Goal: Information Seeking & Learning: Learn about a topic

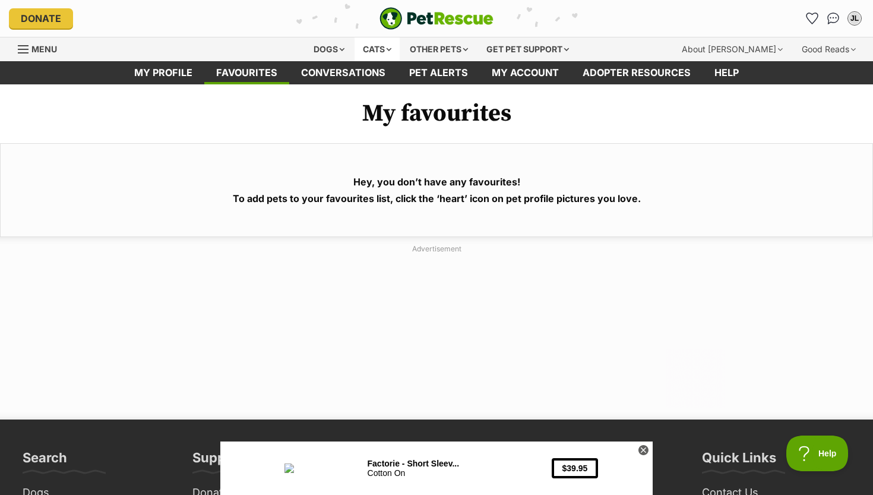
click at [373, 52] on div "Cats" at bounding box center [377, 49] width 45 height 24
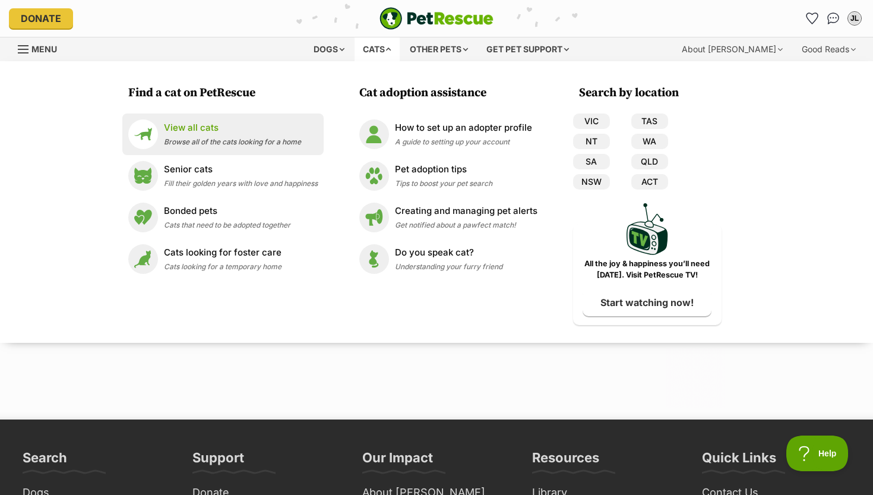
click at [224, 142] on span "Browse all of the cats looking for a home" at bounding box center [232, 141] width 137 height 9
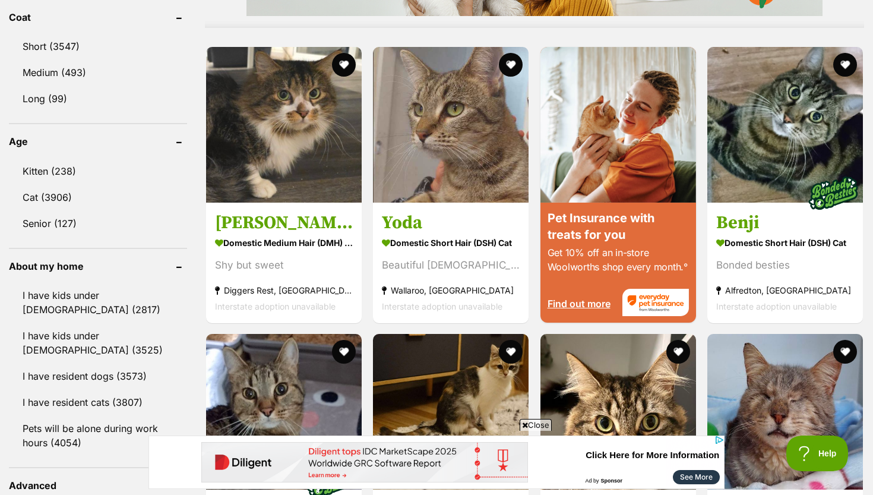
scroll to position [1129, 0]
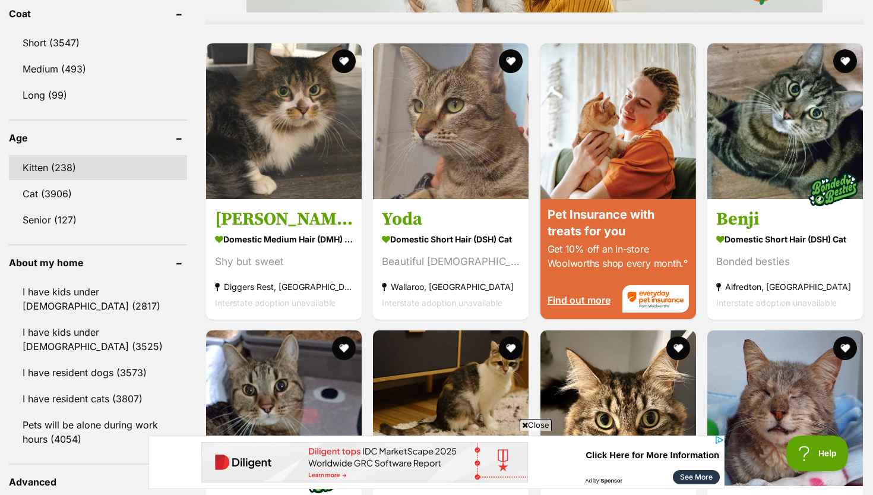
click at [75, 162] on link "Kitten (238)" at bounding box center [98, 167] width 178 height 25
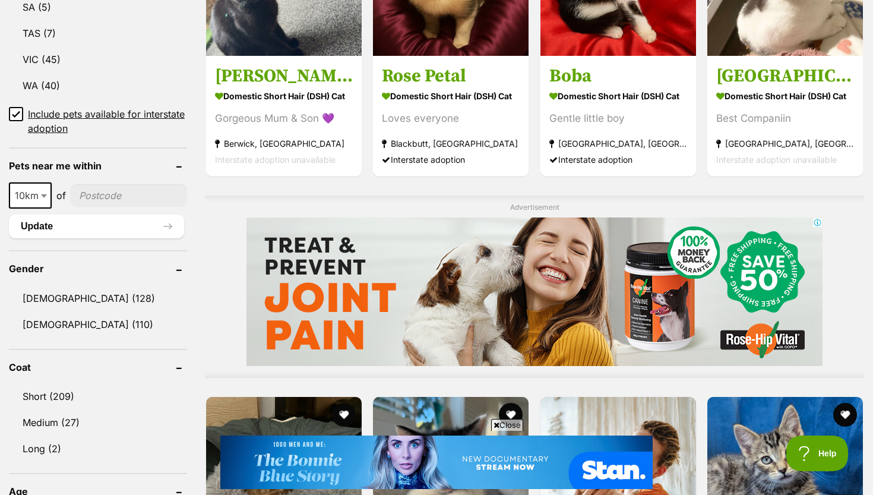
scroll to position [781, 0]
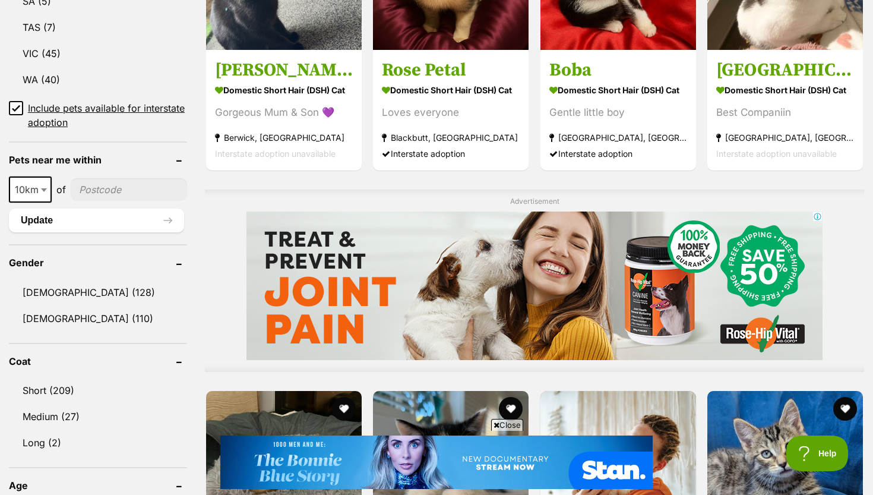
click at [80, 188] on input"] "postcode" at bounding box center [129, 189] width 116 height 23
type input"] "3064"
click at [42, 192] on span at bounding box center [45, 189] width 12 height 26
select select "50"
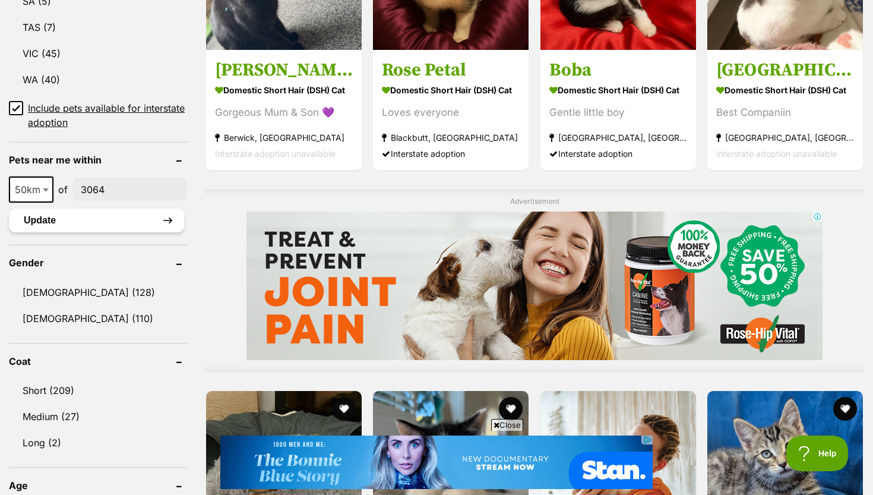
click at [76, 224] on button "Update" at bounding box center [96, 221] width 175 height 24
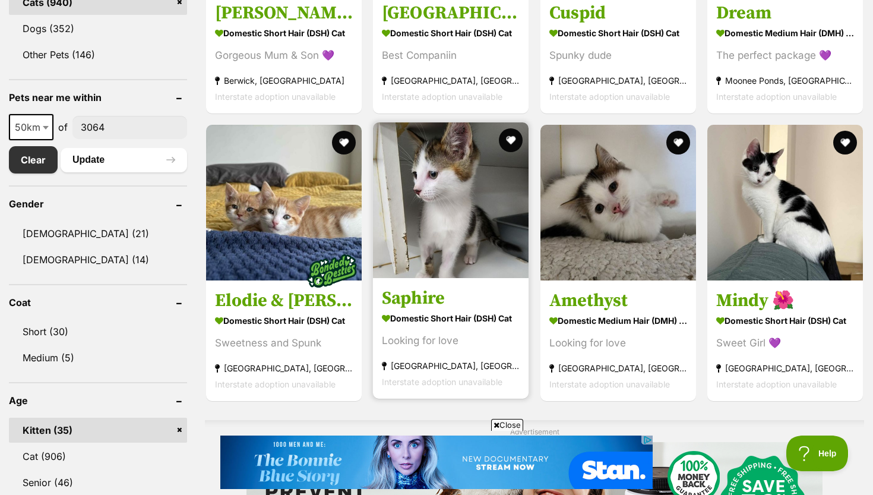
scroll to position [547, 0]
click at [512, 140] on button "favourite" at bounding box center [511, 140] width 26 height 26
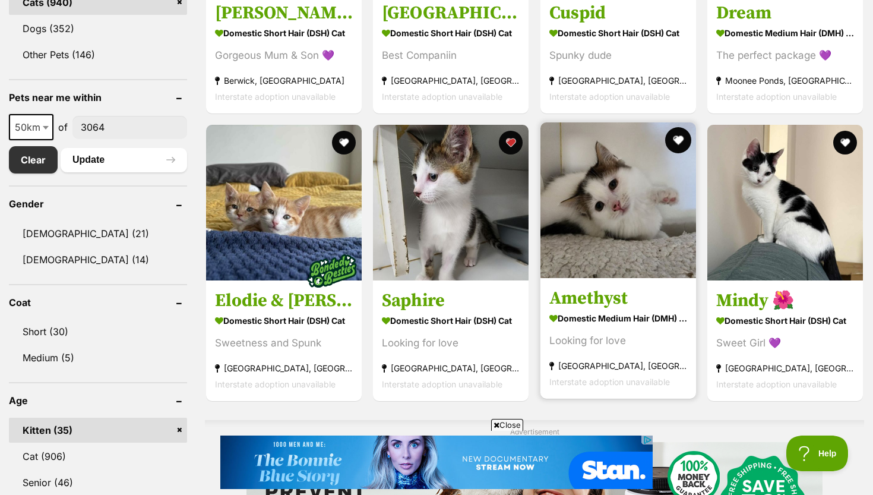
click at [674, 136] on button "favourite" at bounding box center [678, 140] width 26 height 26
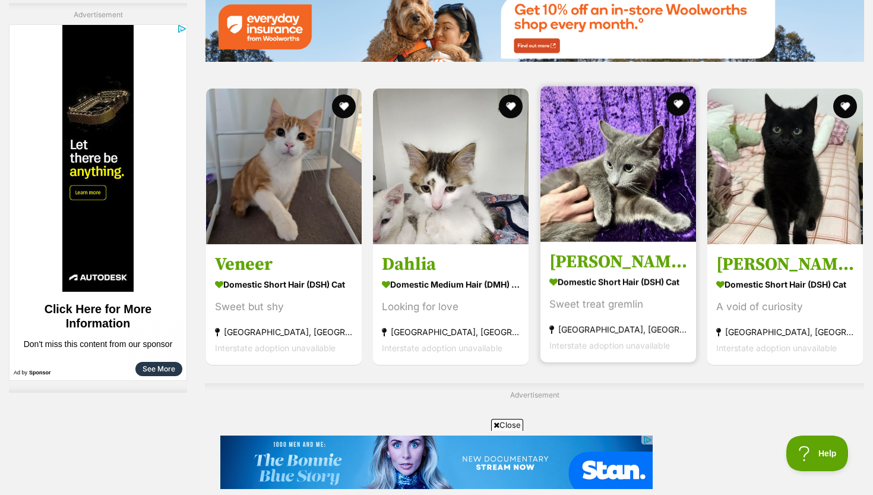
scroll to position [1782, 0]
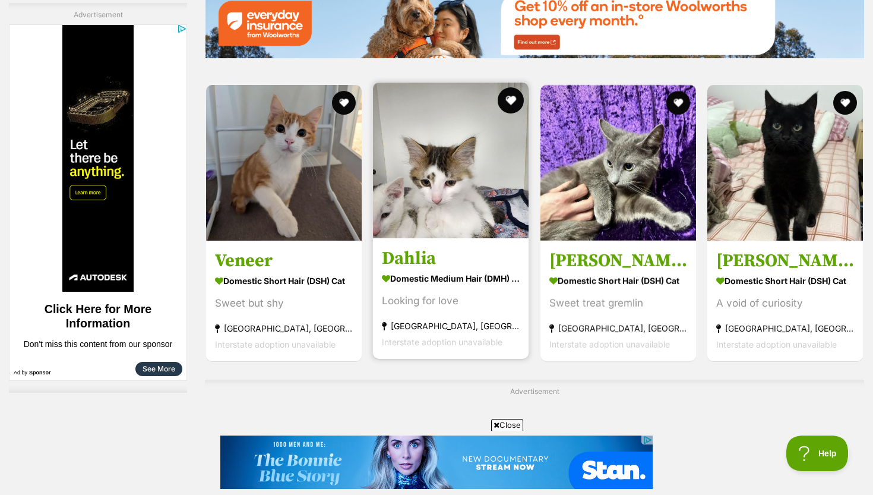
click at [510, 91] on button "favourite" at bounding box center [511, 100] width 26 height 26
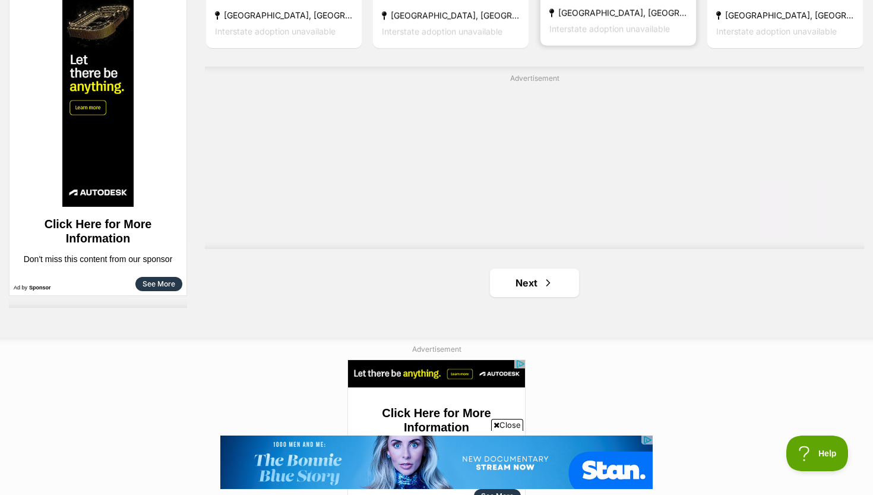
scroll to position [2118, 0]
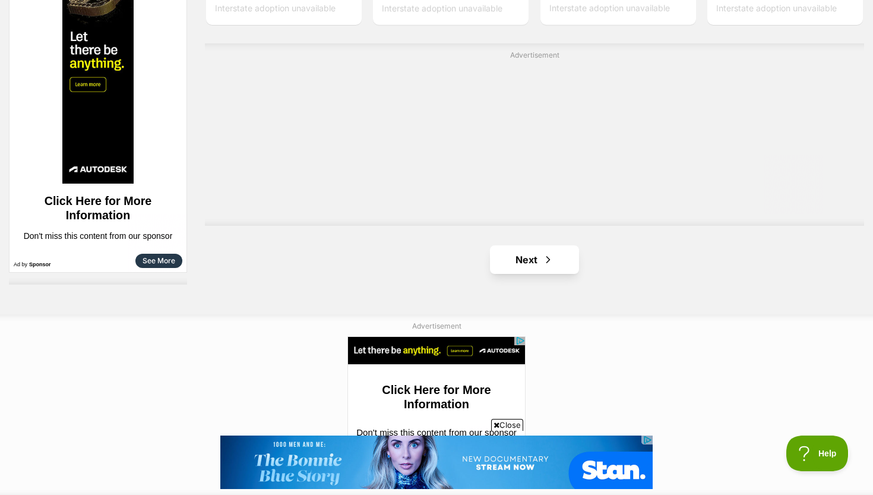
click at [539, 250] on link "Next" at bounding box center [534, 259] width 89 height 29
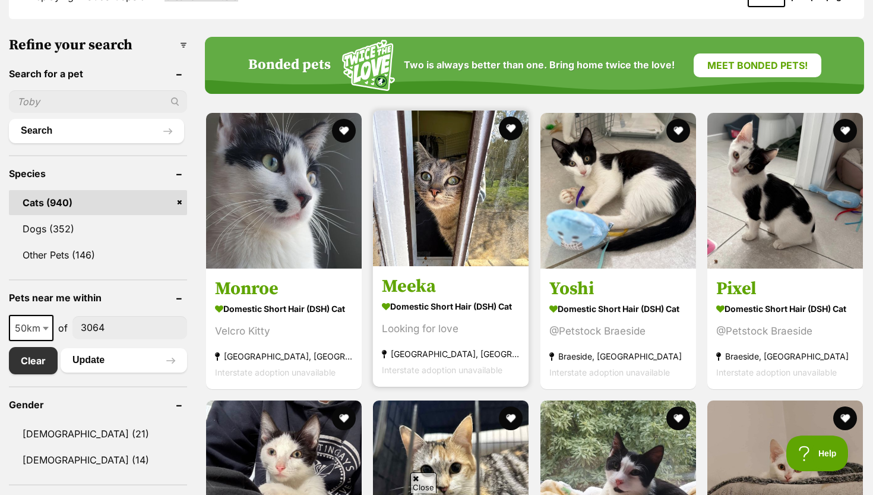
click at [483, 122] on img at bounding box center [451, 188] width 156 height 156
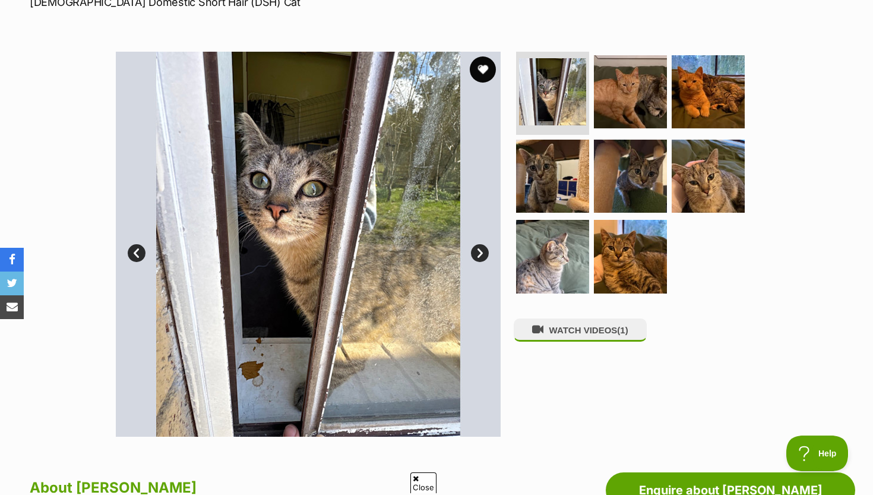
click at [477, 66] on button "favourite" at bounding box center [483, 69] width 26 height 26
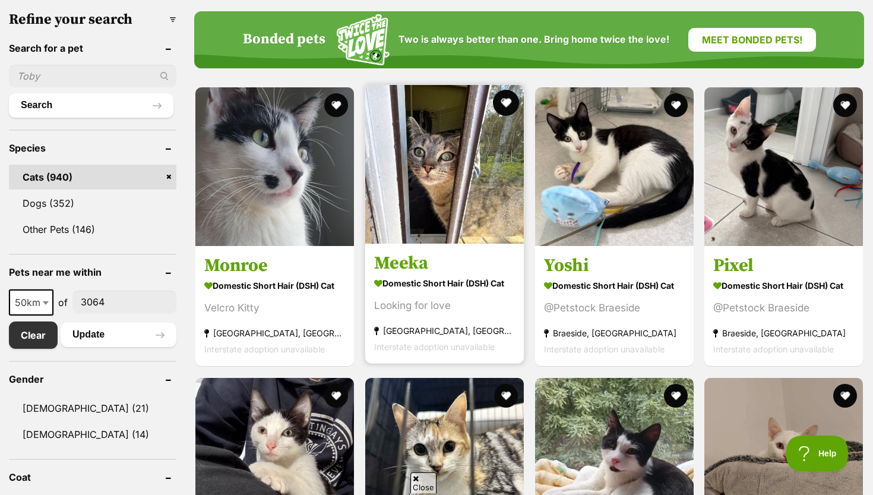
click at [493, 103] on button "favourite" at bounding box center [506, 103] width 26 height 26
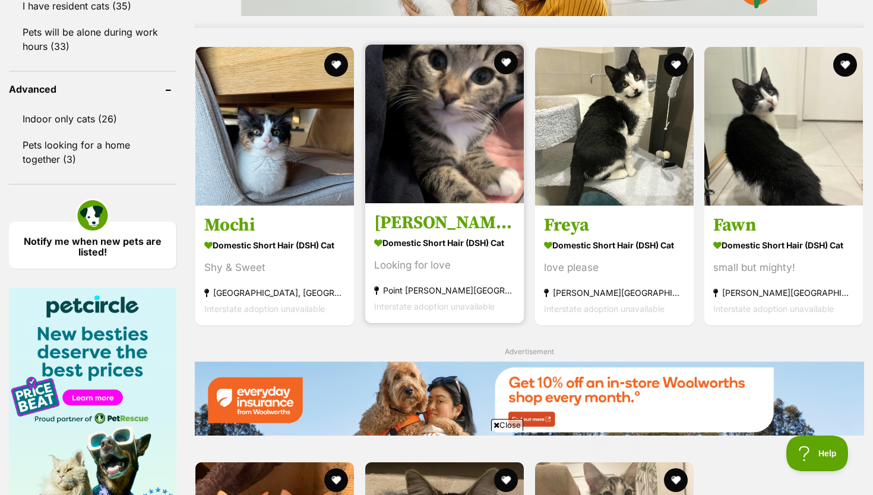
scroll to position [1203, 0]
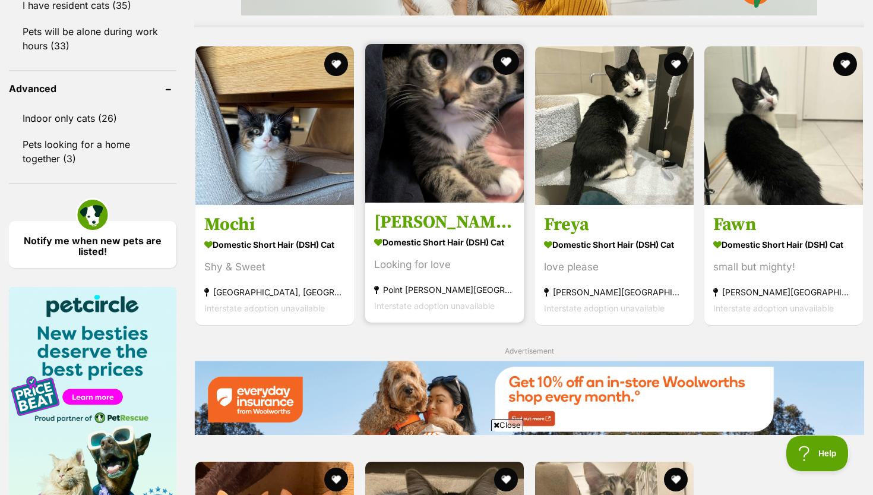
click at [493, 75] on button "favourite" at bounding box center [506, 62] width 26 height 26
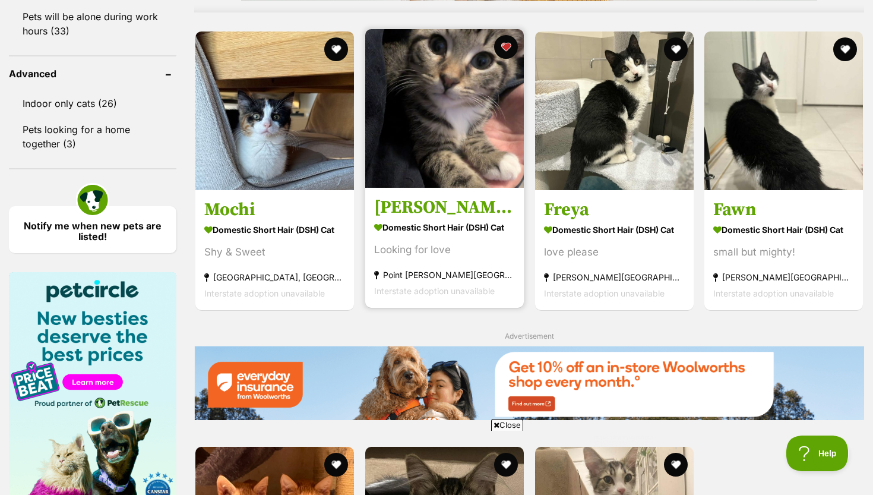
scroll to position [1221, 0]
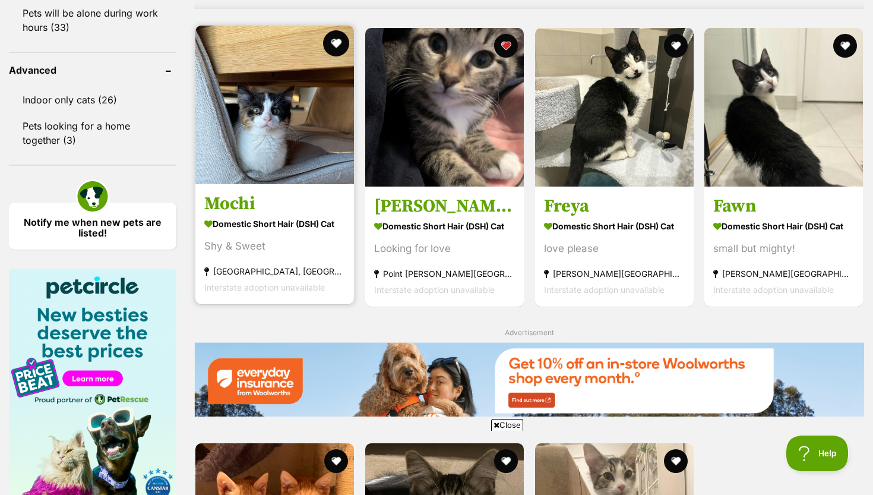
click at [323, 55] on button "favourite" at bounding box center [336, 43] width 26 height 26
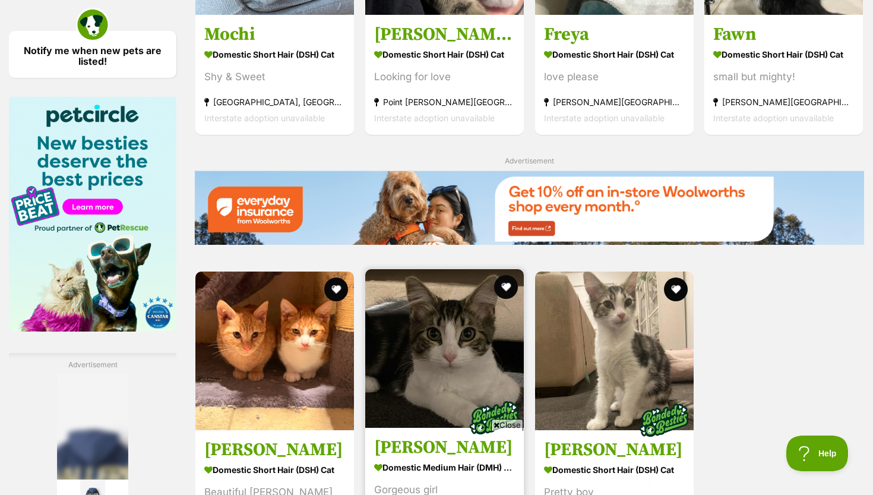
scroll to position [1088, 0]
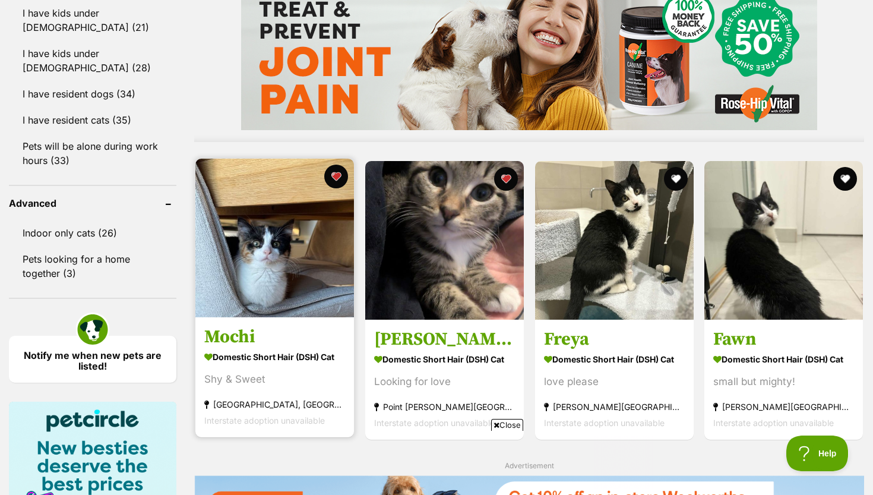
click at [245, 306] on img at bounding box center [274, 238] width 159 height 159
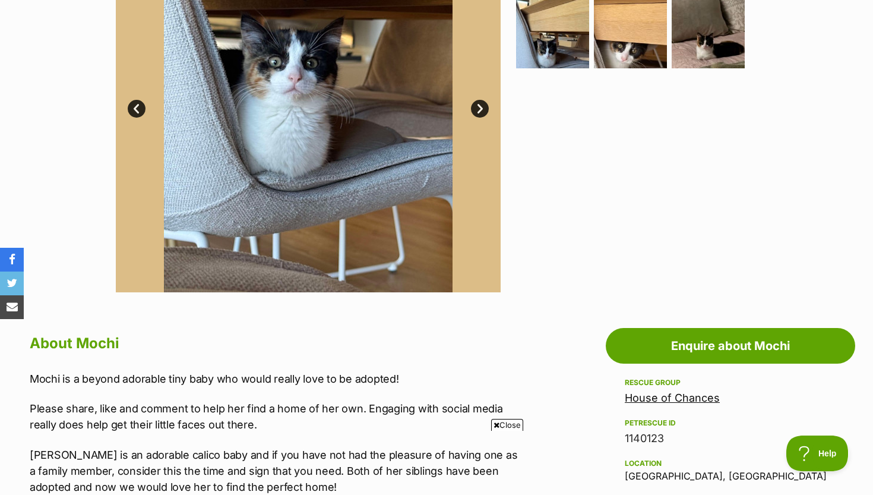
click at [483, 108] on link "Next" at bounding box center [480, 109] width 18 height 18
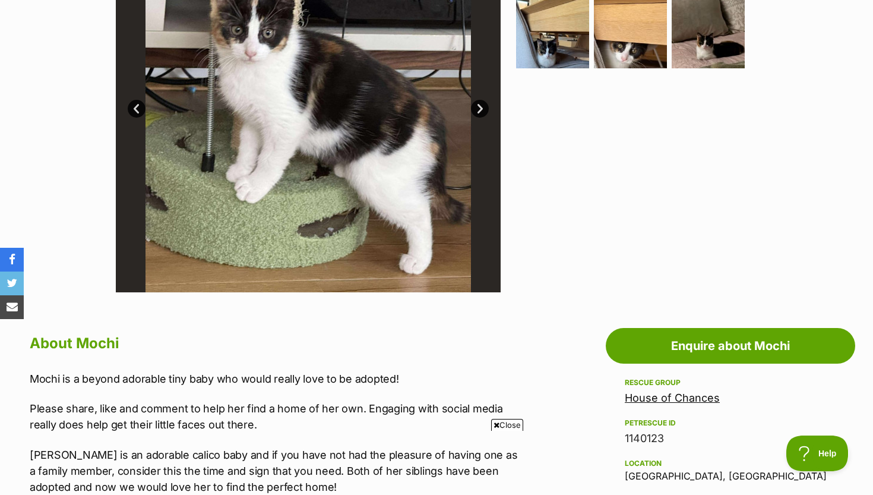
click at [483, 108] on link "Next" at bounding box center [480, 109] width 18 height 18
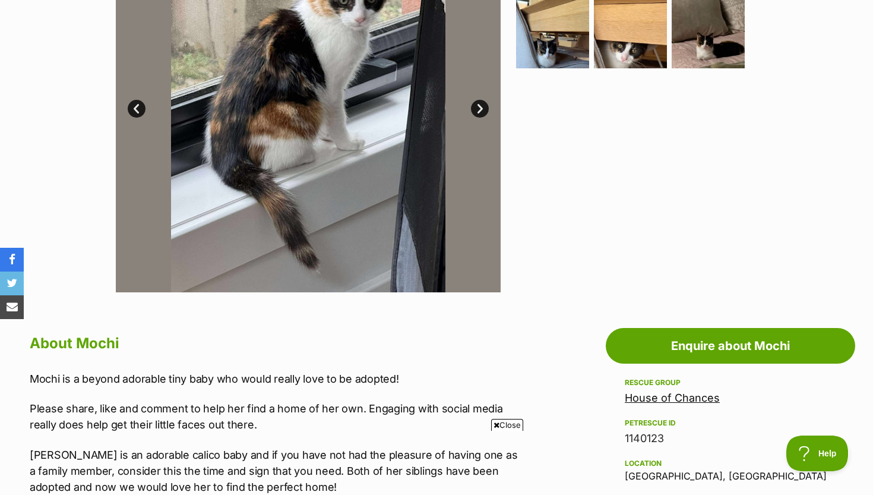
click at [483, 108] on link "Next" at bounding box center [480, 109] width 18 height 18
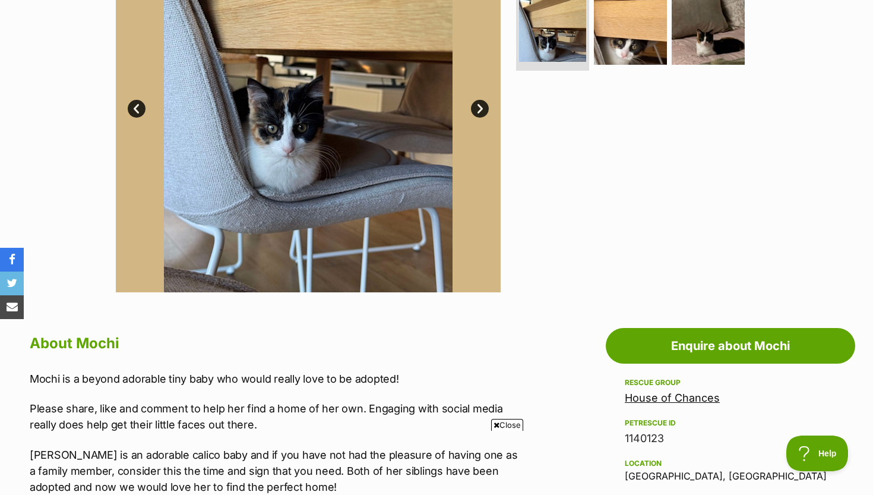
click at [483, 108] on link "Next" at bounding box center [480, 109] width 18 height 18
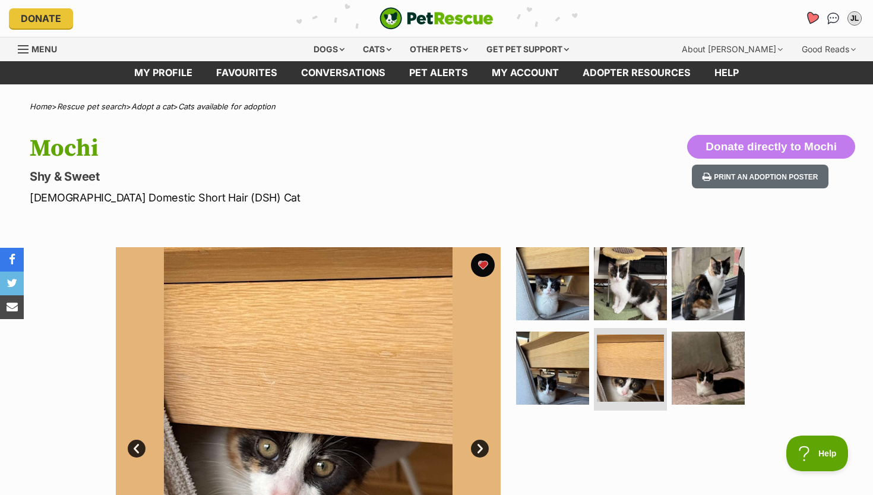
click at [809, 21] on icon "Favourites" at bounding box center [812, 18] width 16 height 15
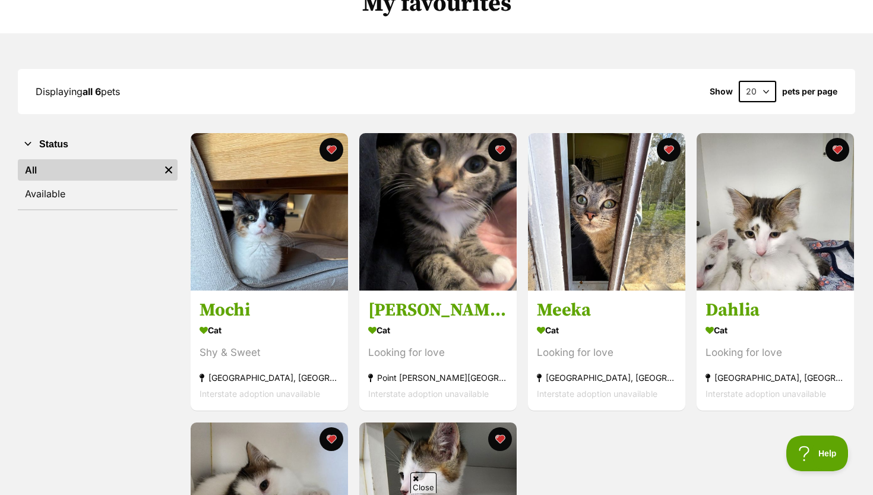
scroll to position [113, 0]
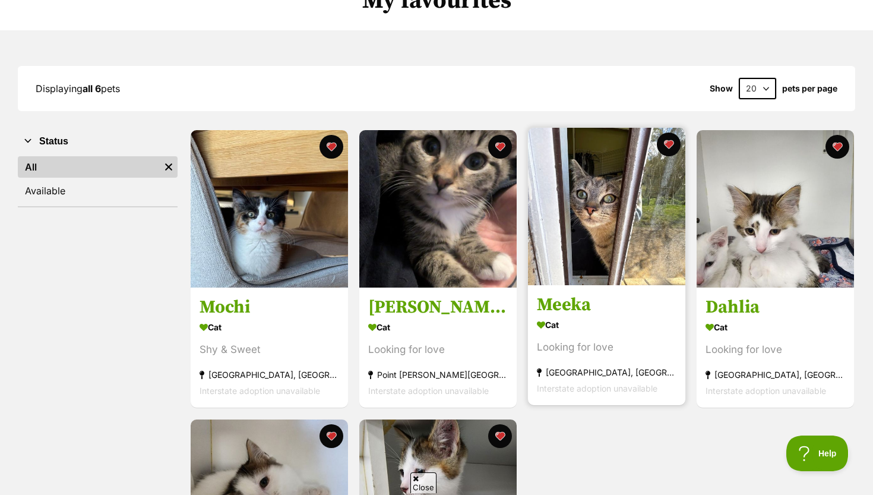
click at [594, 283] on img at bounding box center [606, 206] width 157 height 157
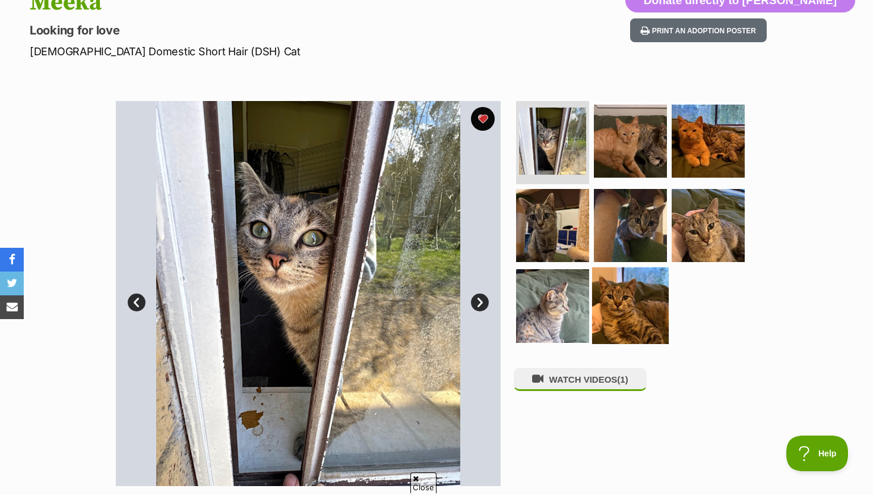
click at [633, 286] on img at bounding box center [630, 305] width 77 height 77
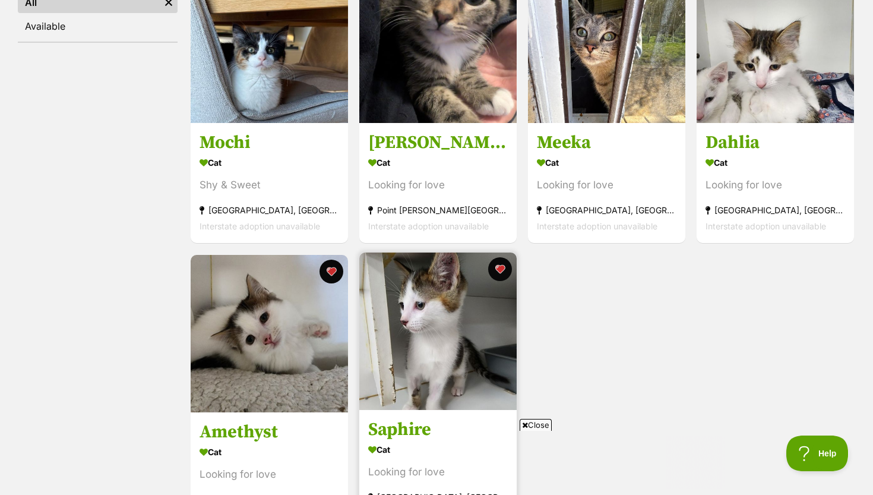
scroll to position [278, 0]
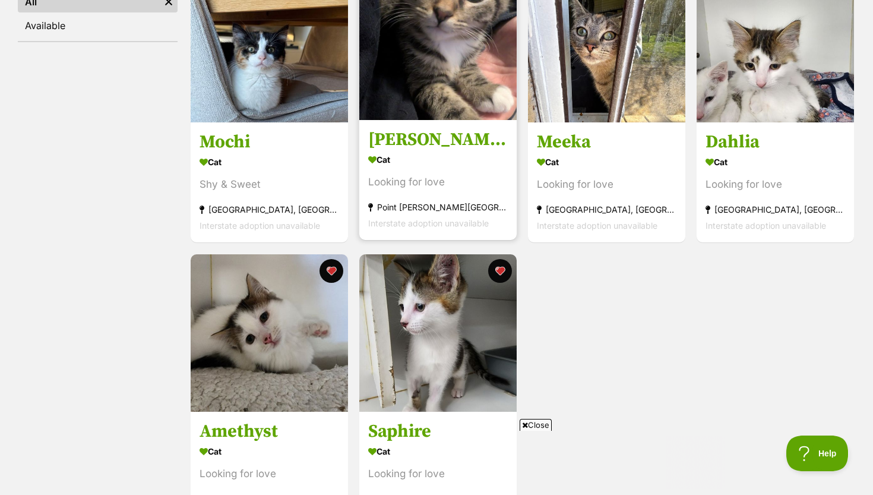
click at [456, 170] on section "Cat Looking for love [GEOGRAPHIC_DATA][PERSON_NAME][GEOGRAPHIC_DATA] Interstate…" at bounding box center [438, 191] width 140 height 80
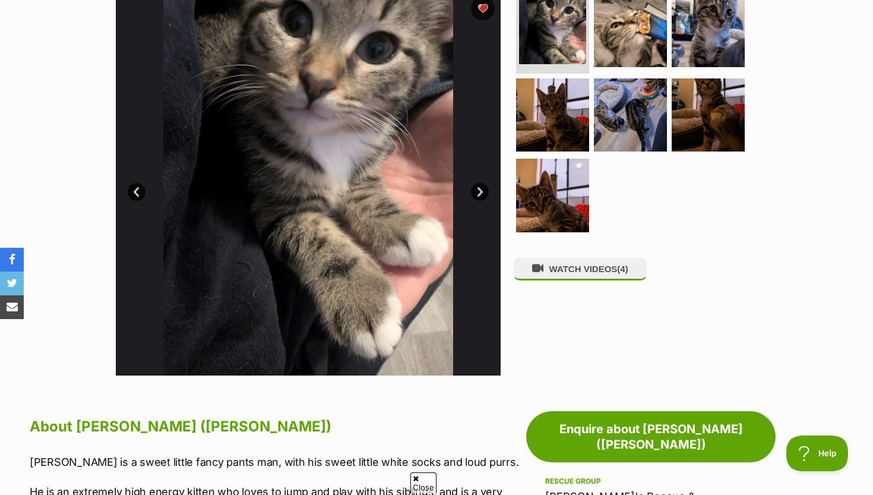
scroll to position [223, 0]
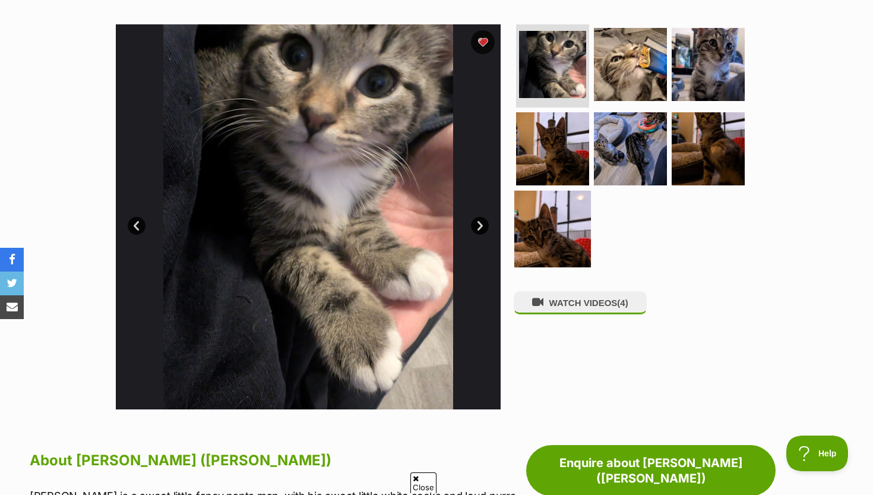
click at [543, 216] on img at bounding box center [552, 229] width 77 height 77
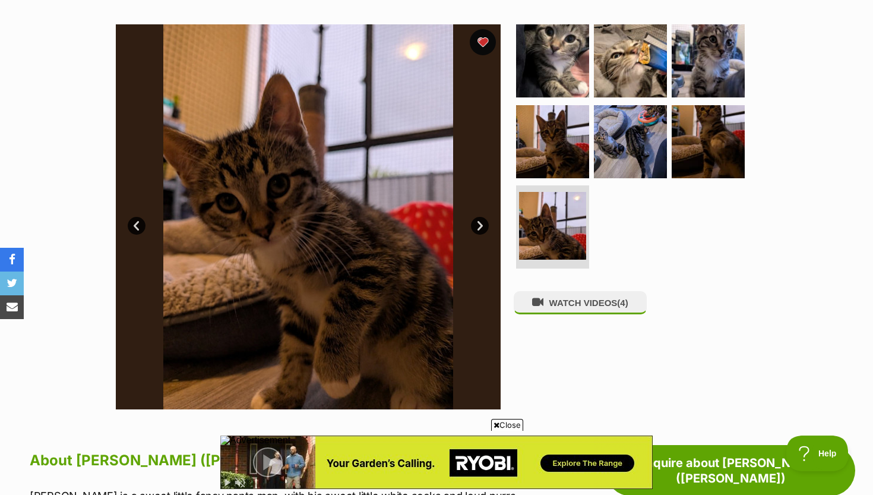
scroll to position [0, 0]
click at [482, 38] on button "favourite" at bounding box center [483, 42] width 26 height 26
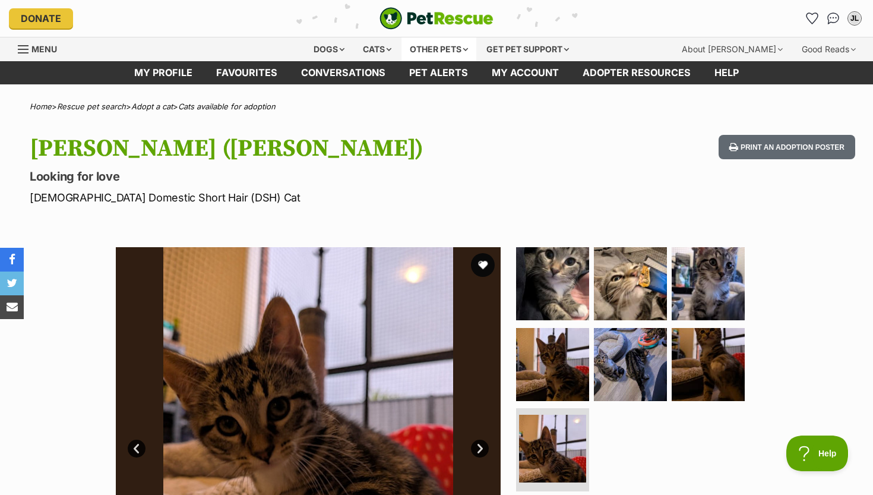
click at [426, 52] on div "Other pets" at bounding box center [439, 49] width 75 height 24
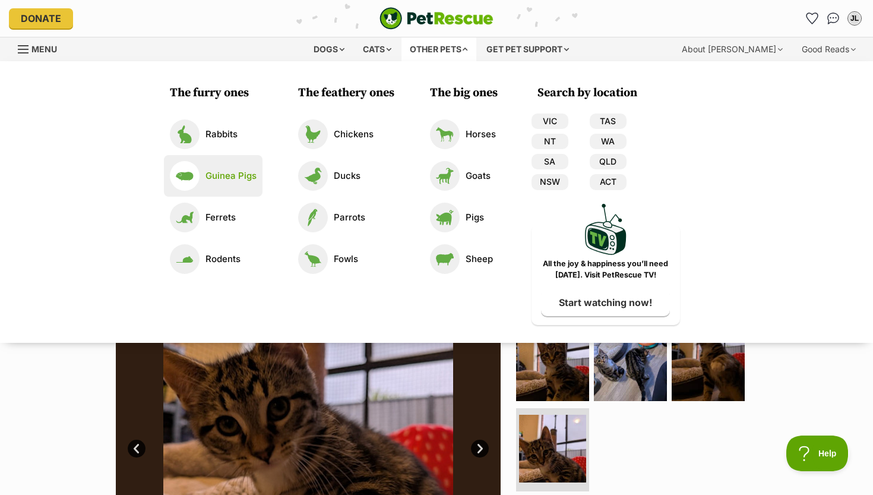
click at [220, 181] on p "Guinea Pigs" at bounding box center [231, 176] width 51 height 14
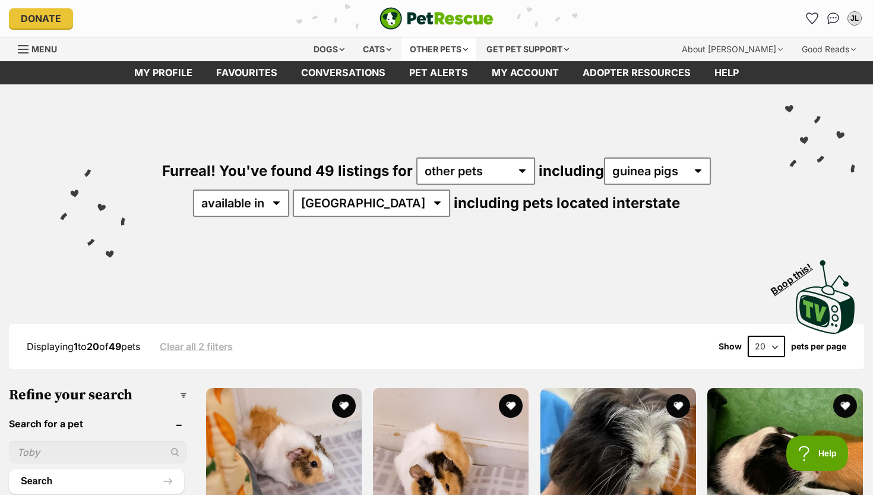
click at [437, 45] on div "Other pets" at bounding box center [439, 49] width 75 height 24
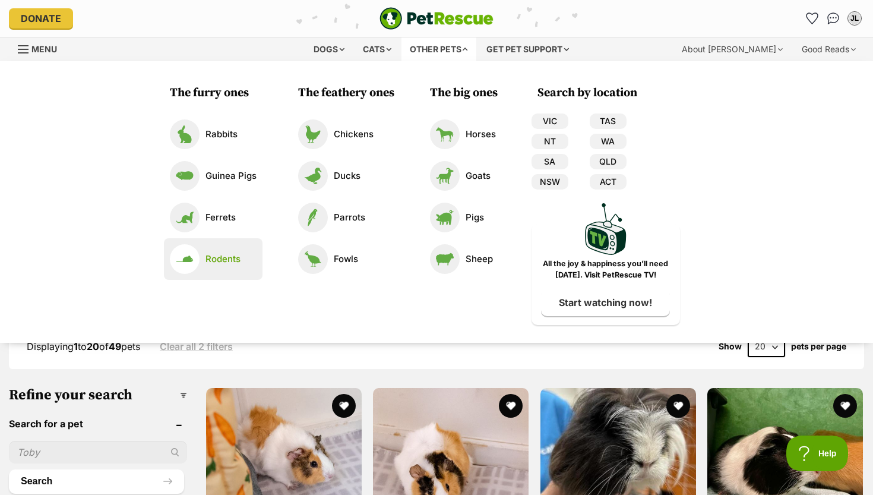
click at [232, 264] on p "Rodents" at bounding box center [223, 259] width 35 height 14
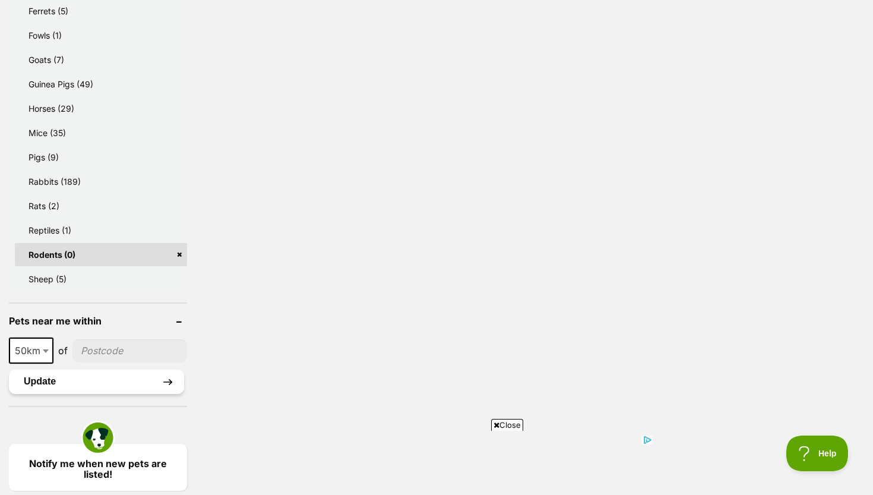
scroll to position [703, 0]
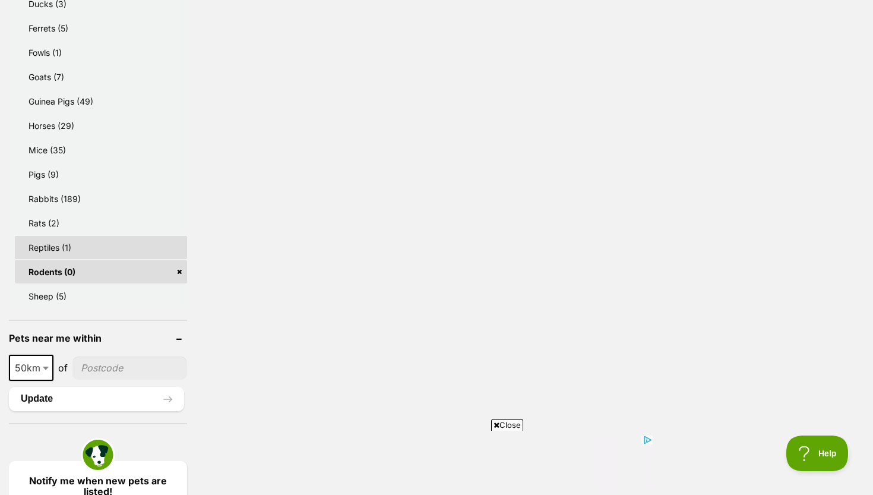
click at [91, 245] on link "Reptiles (1)" at bounding box center [101, 247] width 172 height 23
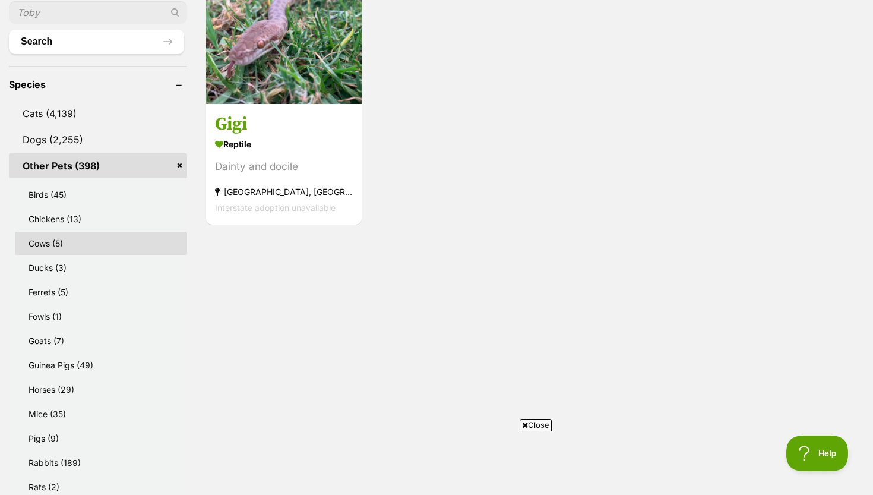
click at [94, 239] on link "Cows (5)" at bounding box center [101, 243] width 172 height 23
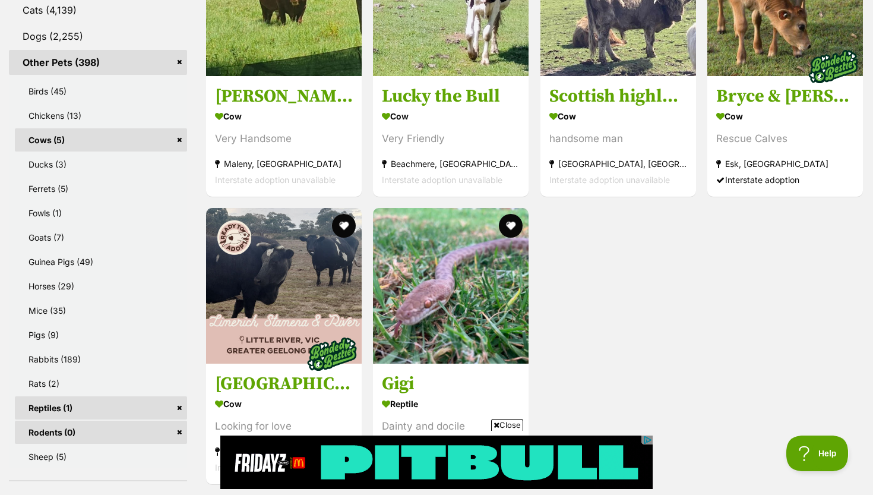
scroll to position [545, 0]
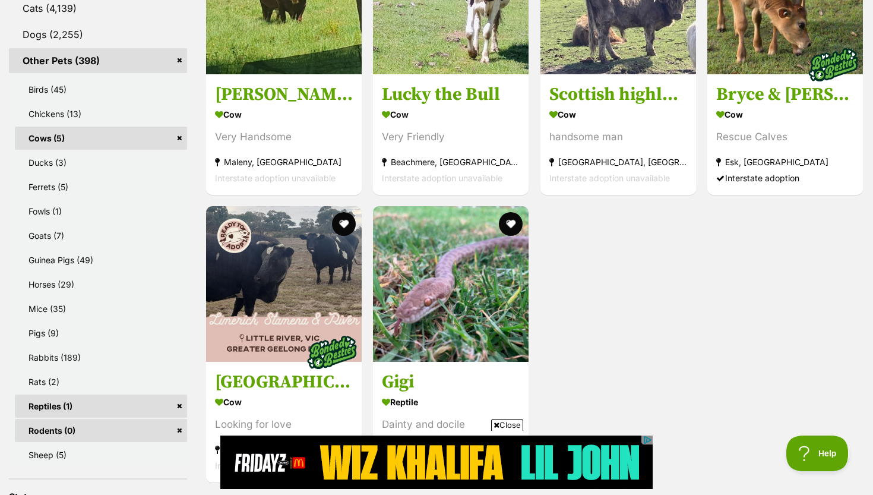
click at [177, 425] on link "Rodents (0)" at bounding box center [101, 430] width 172 height 23
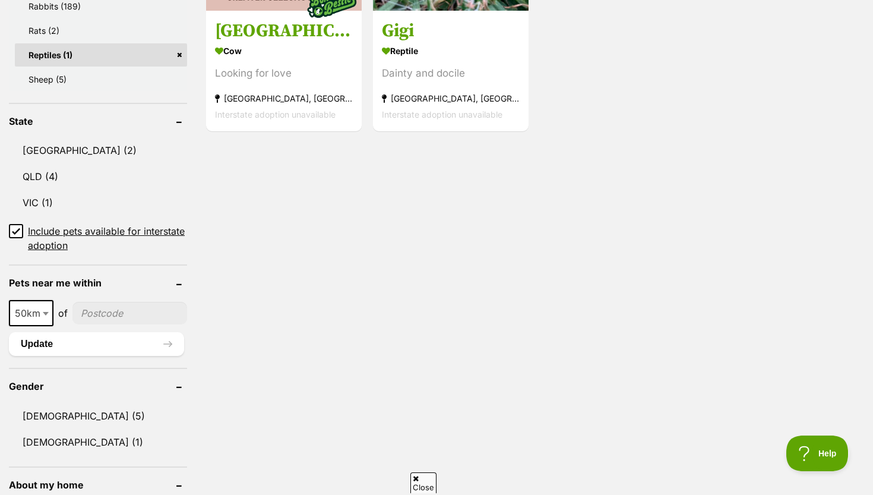
scroll to position [896, 0]
click at [178, 52] on link "Reptiles (1)" at bounding box center [101, 54] width 172 height 23
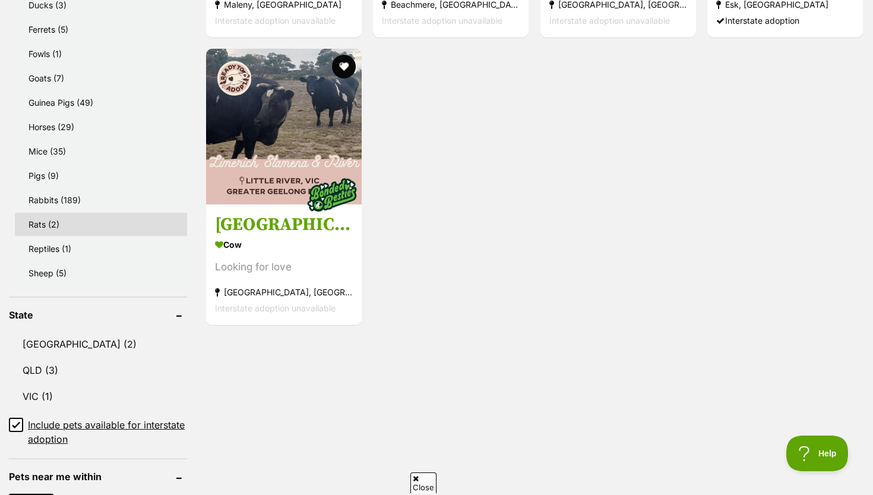
click at [124, 221] on link "Rats (2)" at bounding box center [101, 224] width 172 height 23
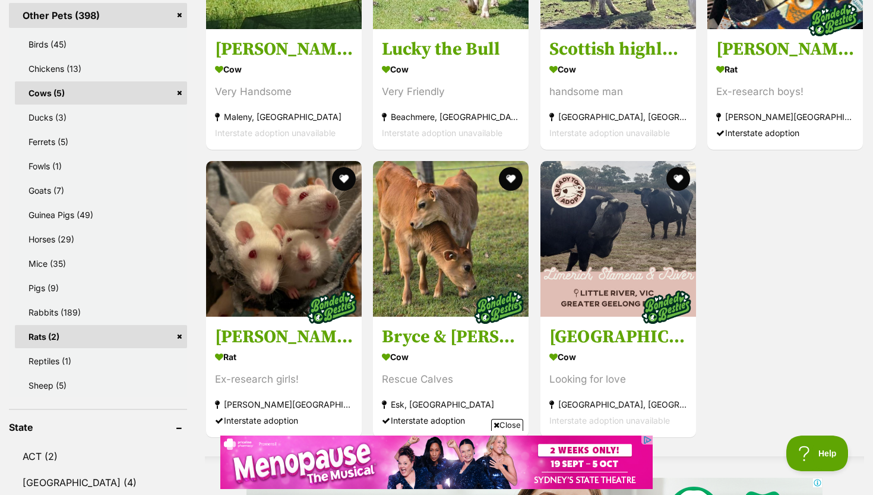
click at [182, 333] on link "Rats (2)" at bounding box center [101, 336] width 172 height 23
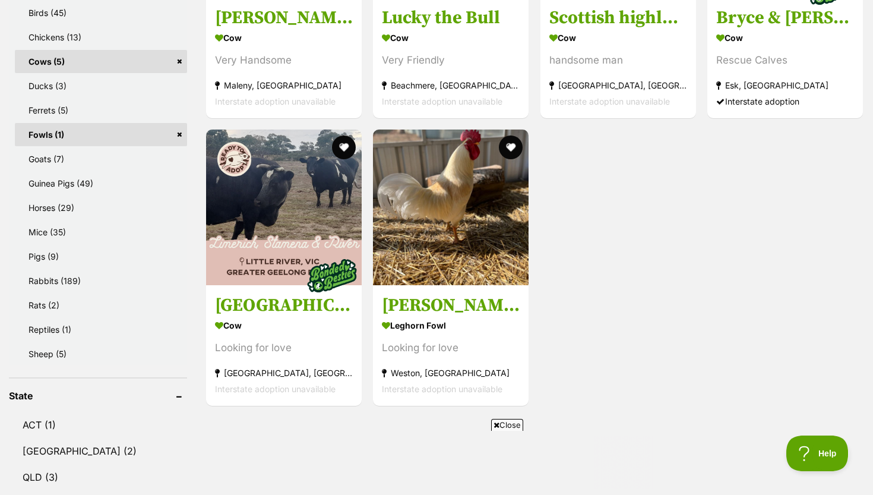
click at [179, 138] on link "Fowls (1)" at bounding box center [101, 134] width 172 height 23
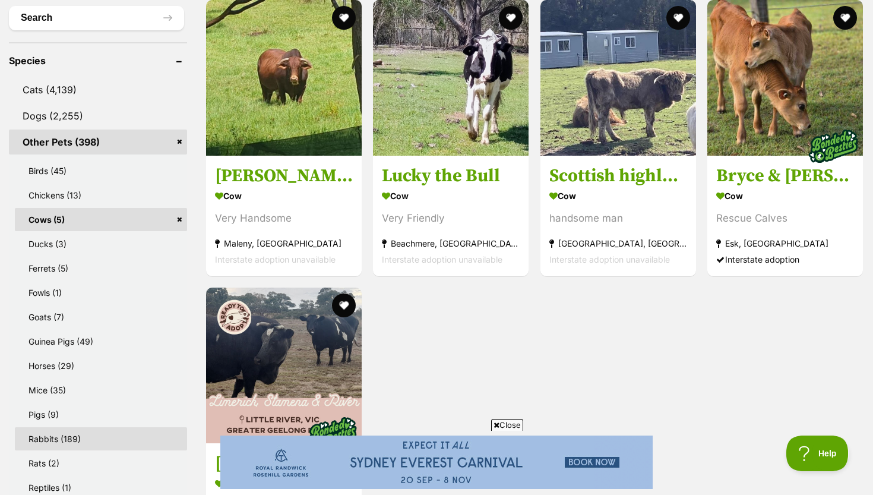
click at [103, 435] on link "Rabbits (189)" at bounding box center [101, 438] width 172 height 23
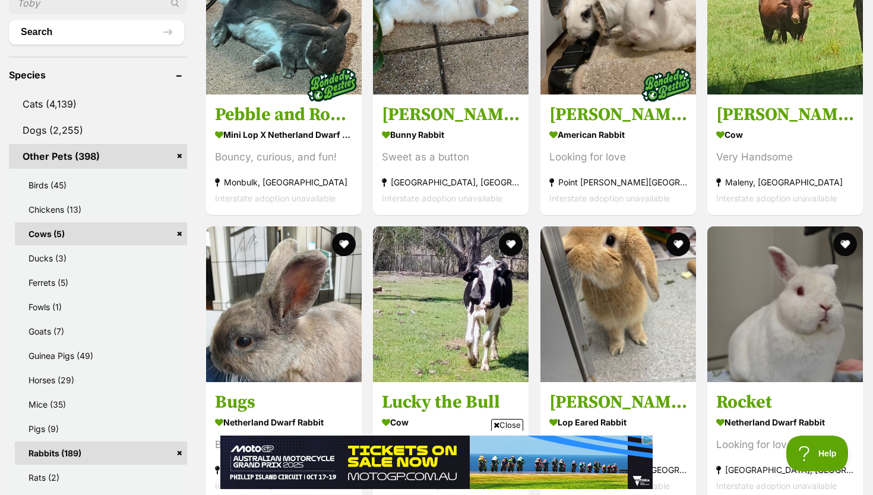
click at [179, 235] on link "Cows (5)" at bounding box center [101, 233] width 172 height 23
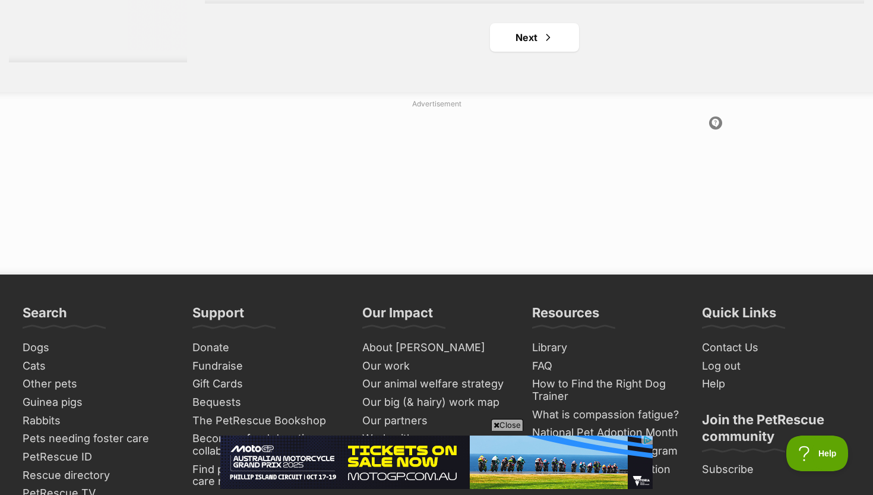
scroll to position [2421, 0]
